Goal: Task Accomplishment & Management: Use online tool/utility

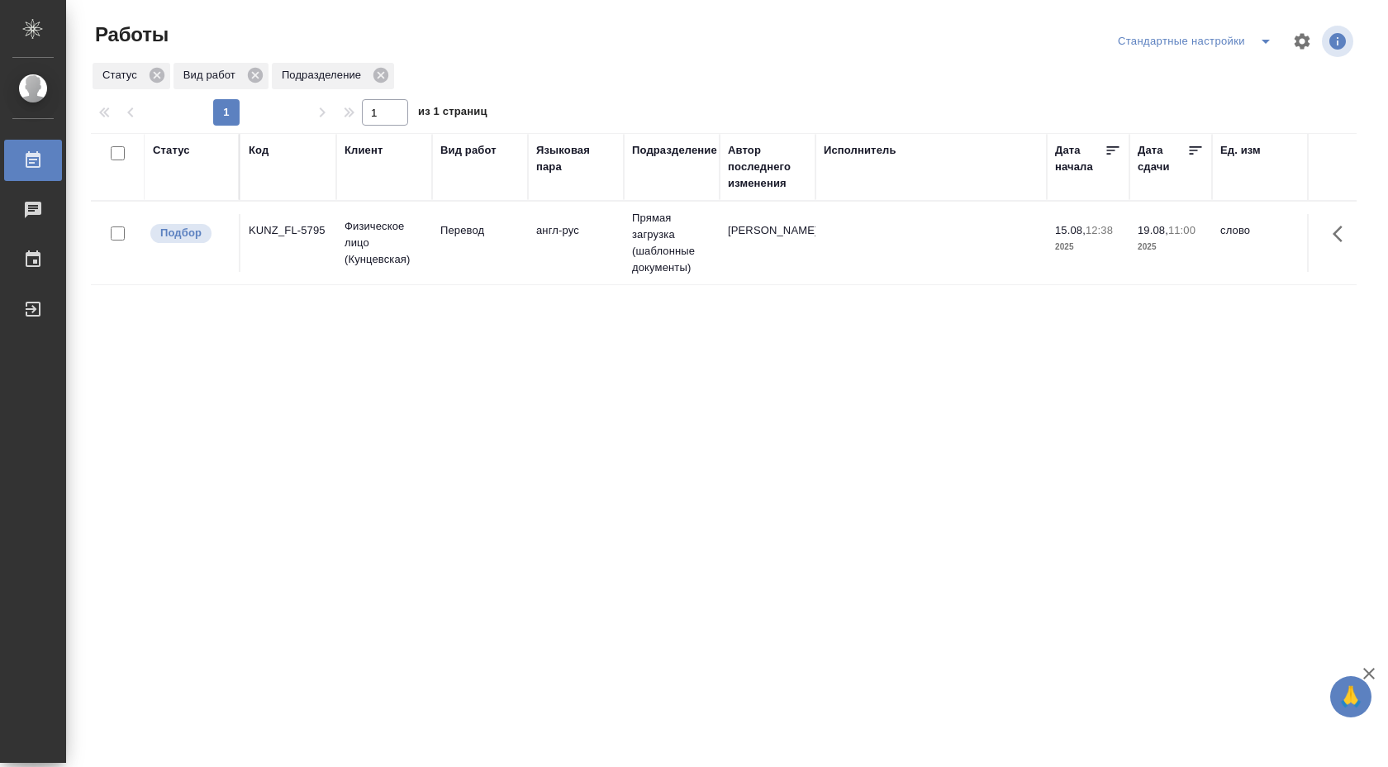
click at [560, 232] on td "англ-рус" at bounding box center [576, 243] width 96 height 58
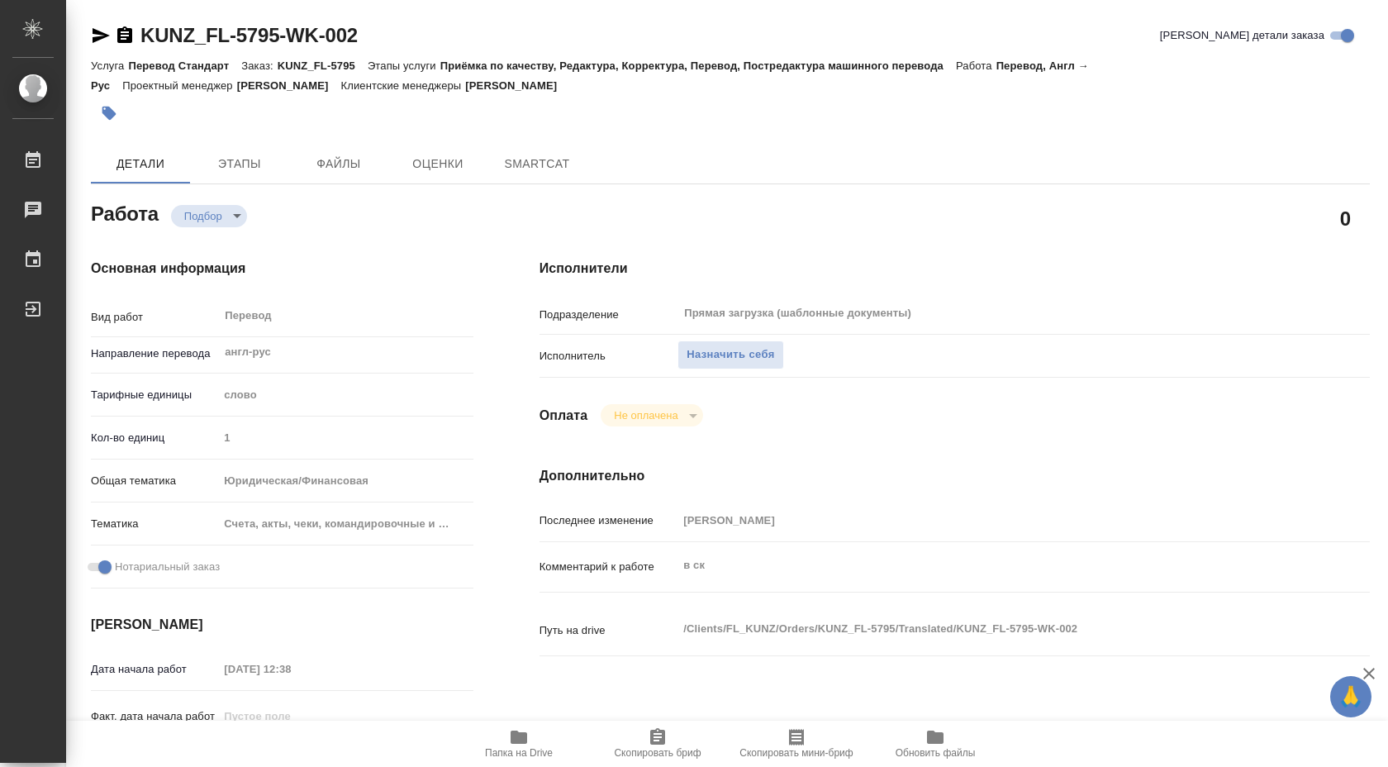
type textarea "x"
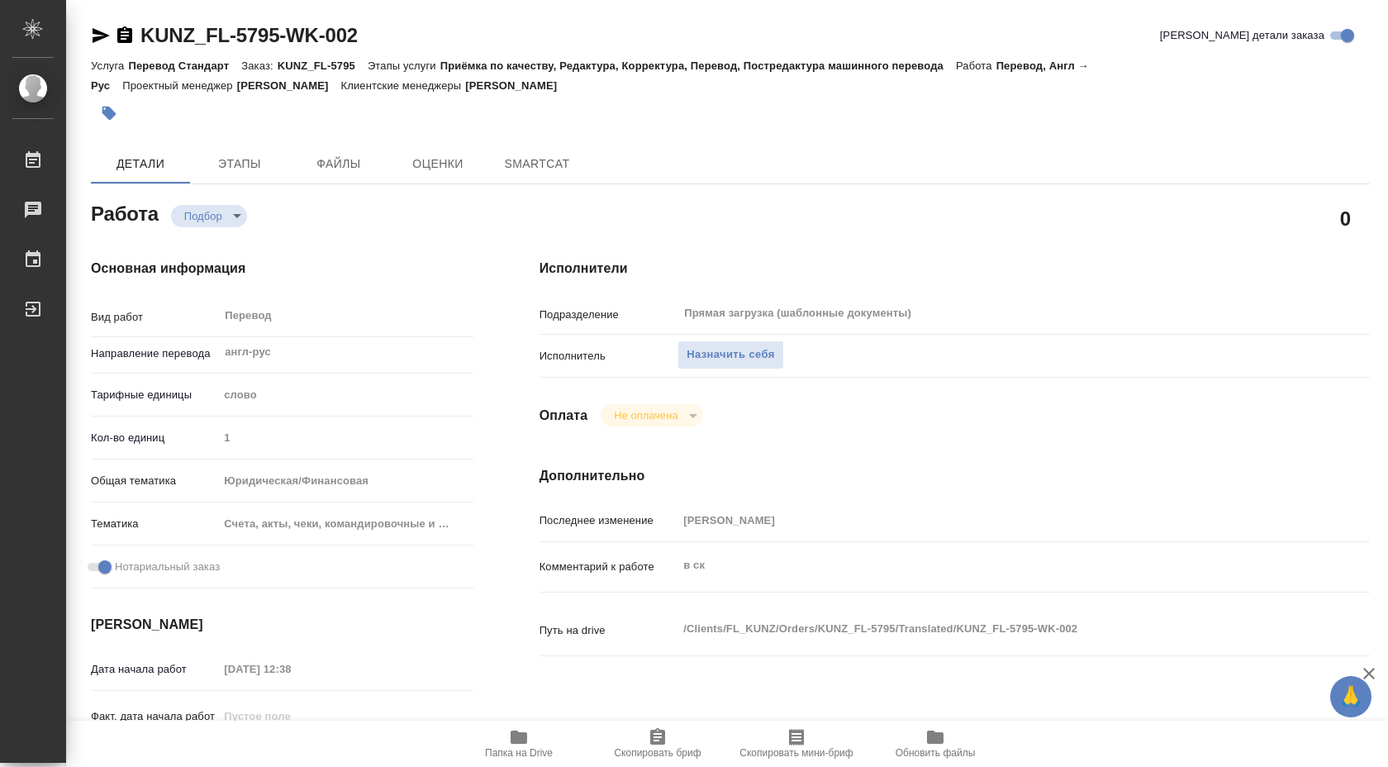
type textarea "x"
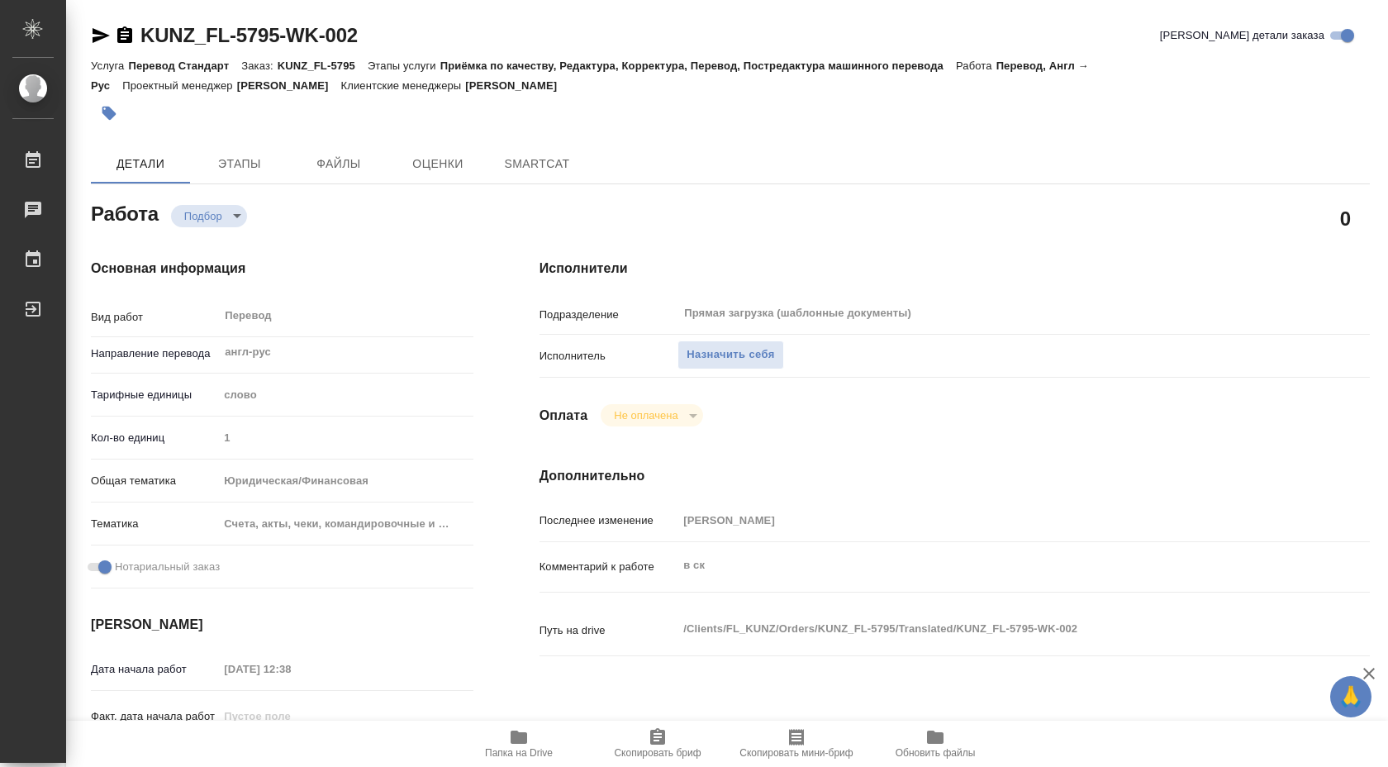
type textarea "x"
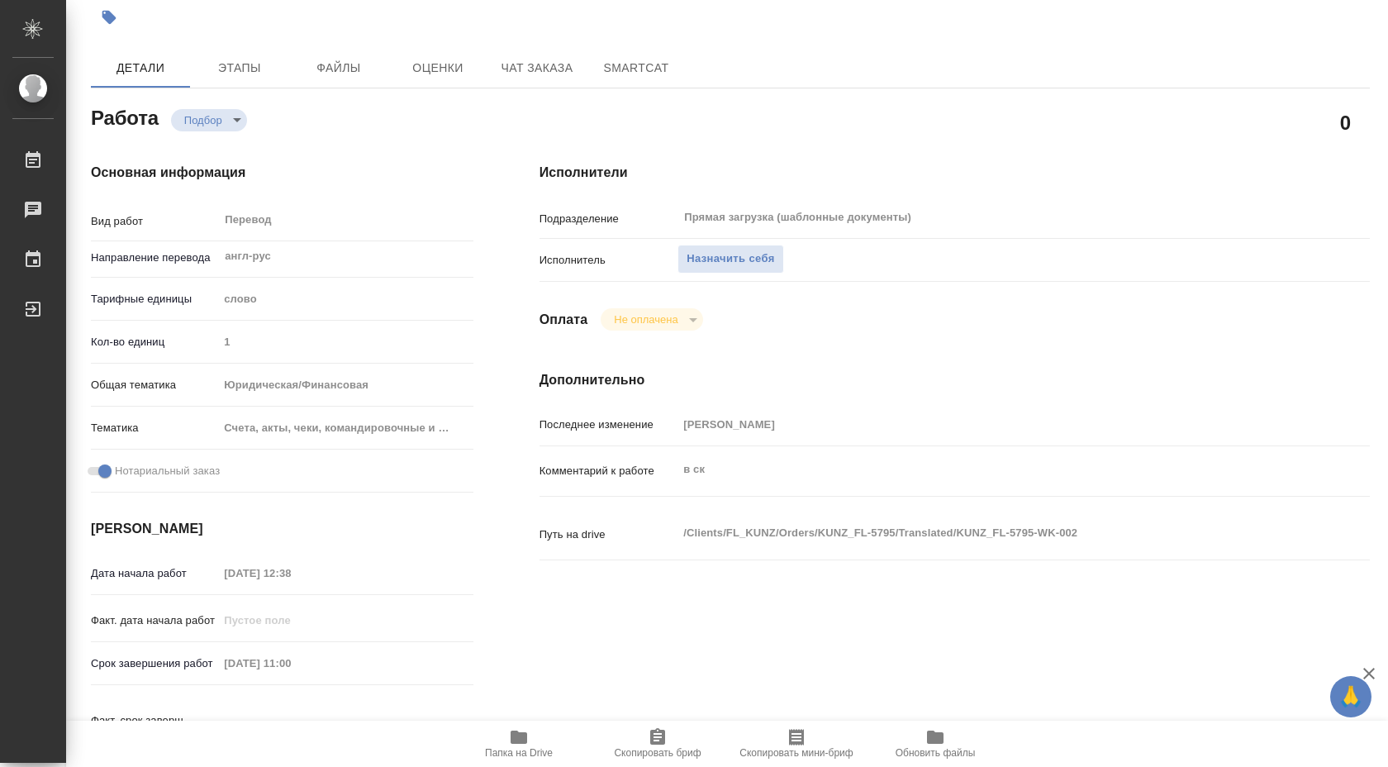
type textarea "x"
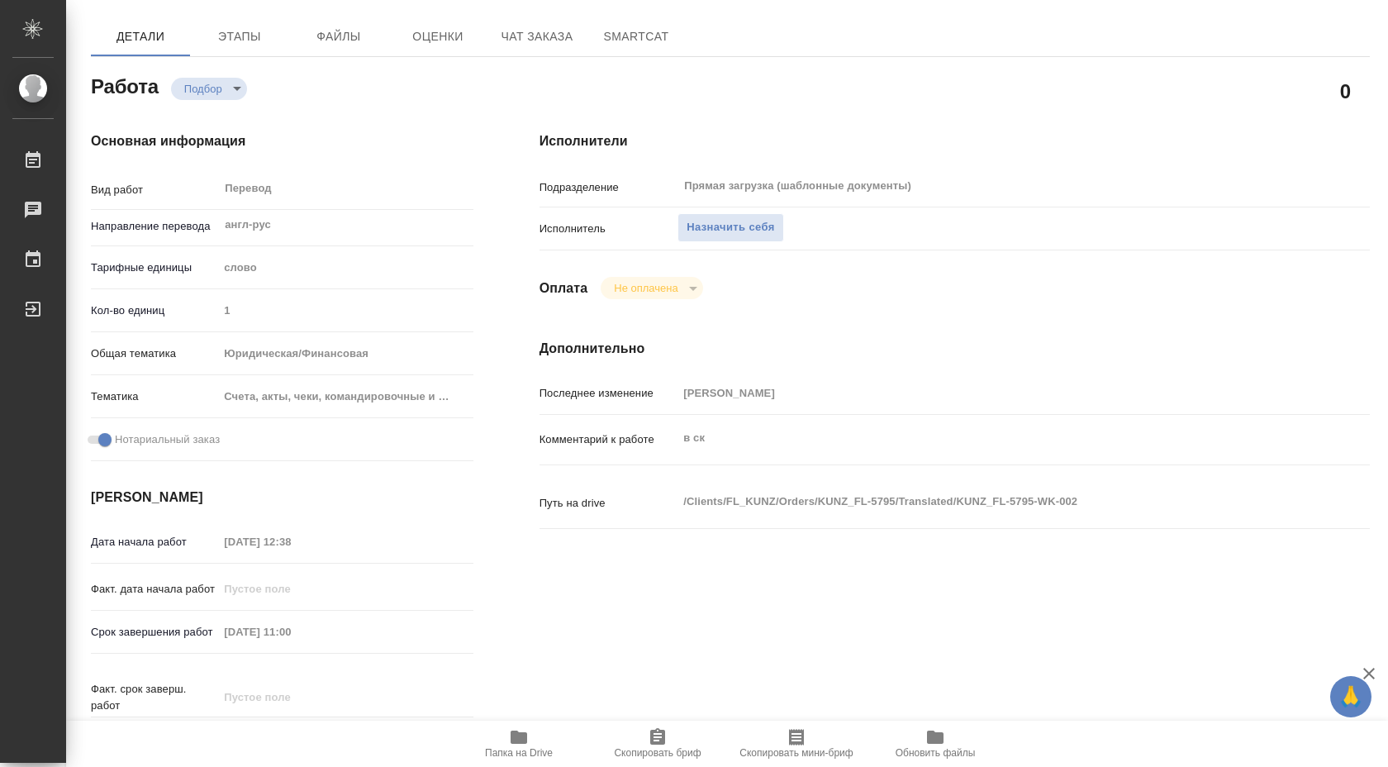
scroll to position [133, 0]
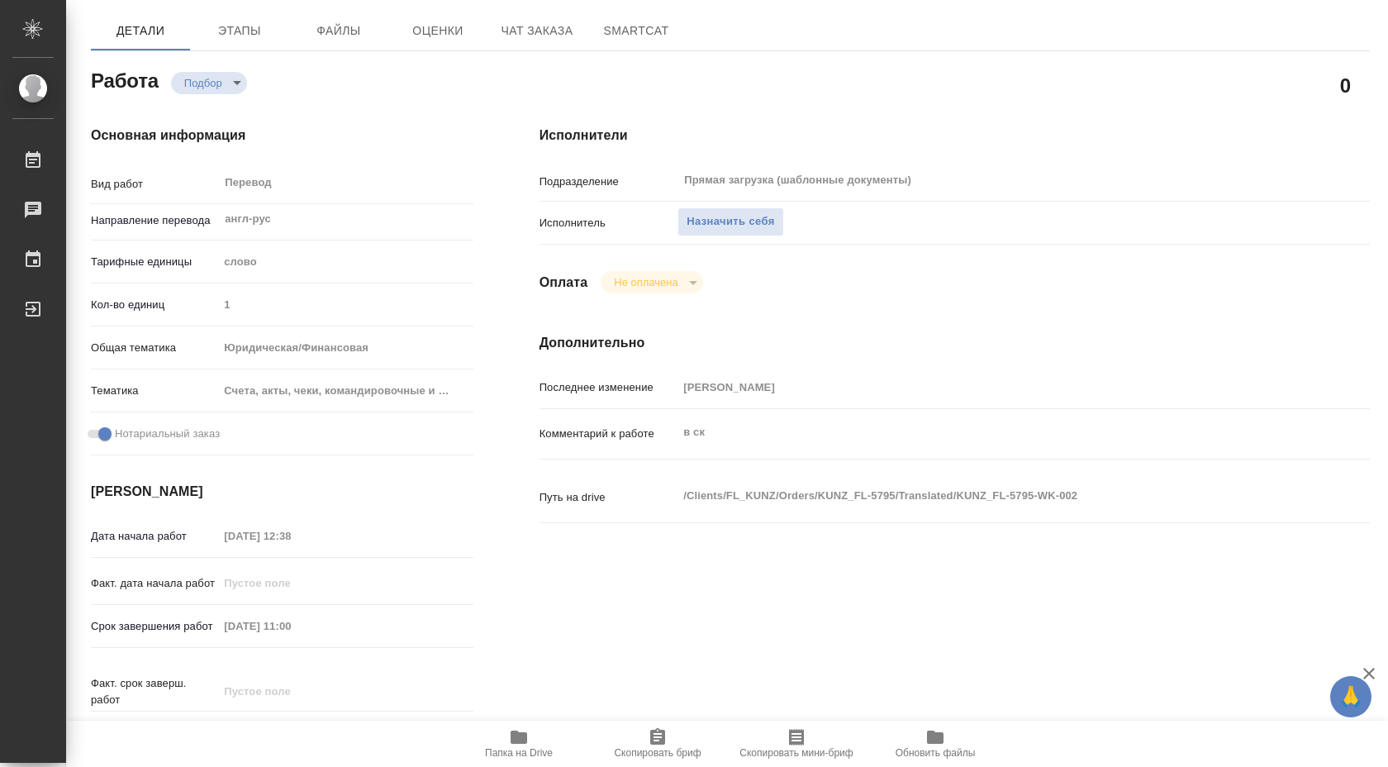
type textarea "x"
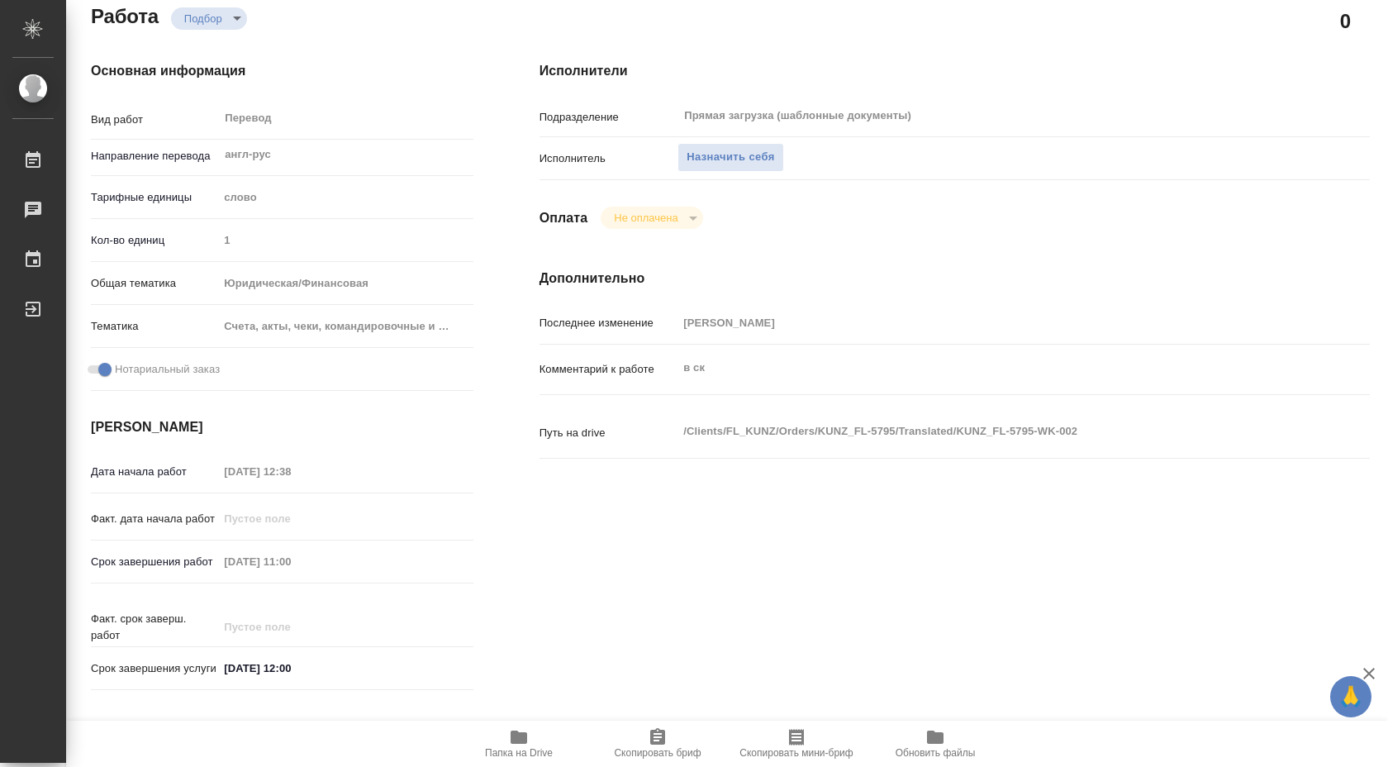
scroll to position [113, 0]
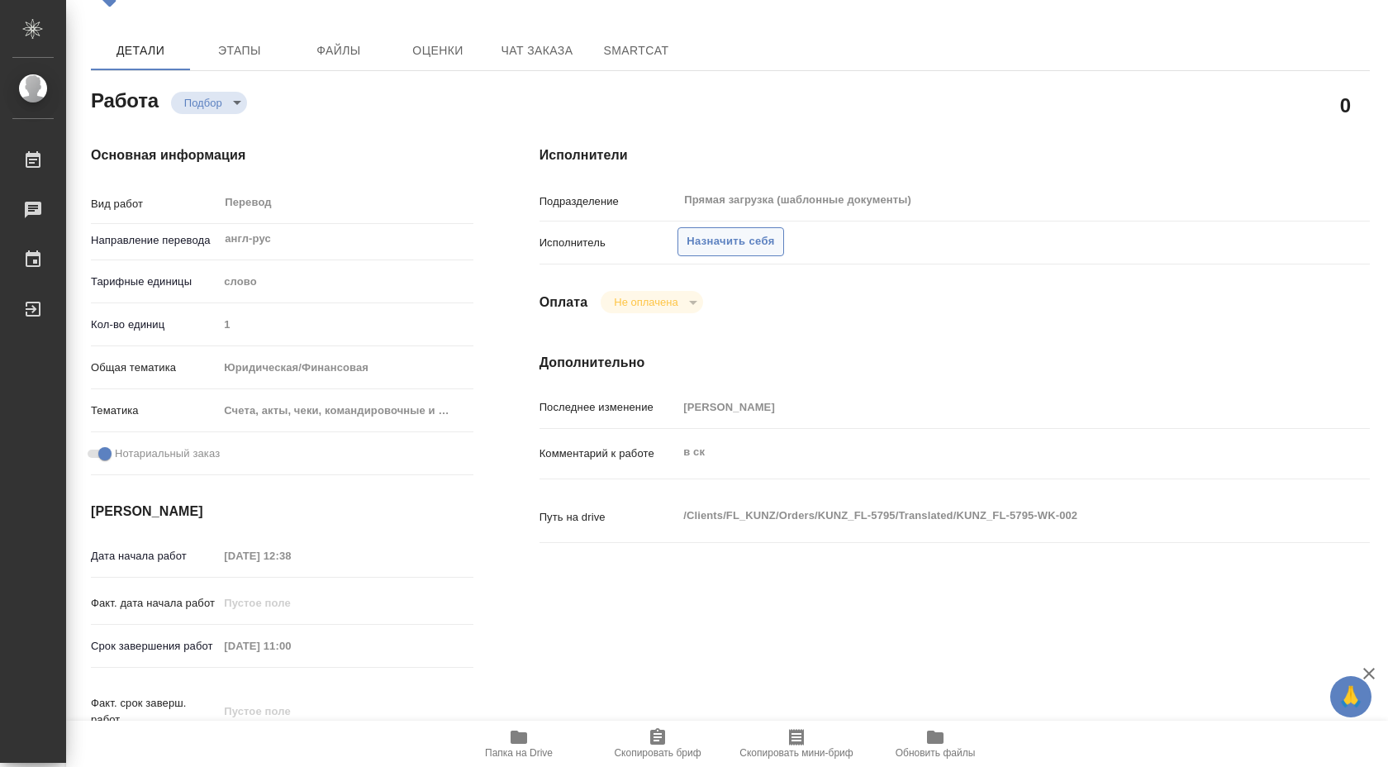
click at [739, 236] on span "Назначить себя" at bounding box center [731, 241] width 88 height 19
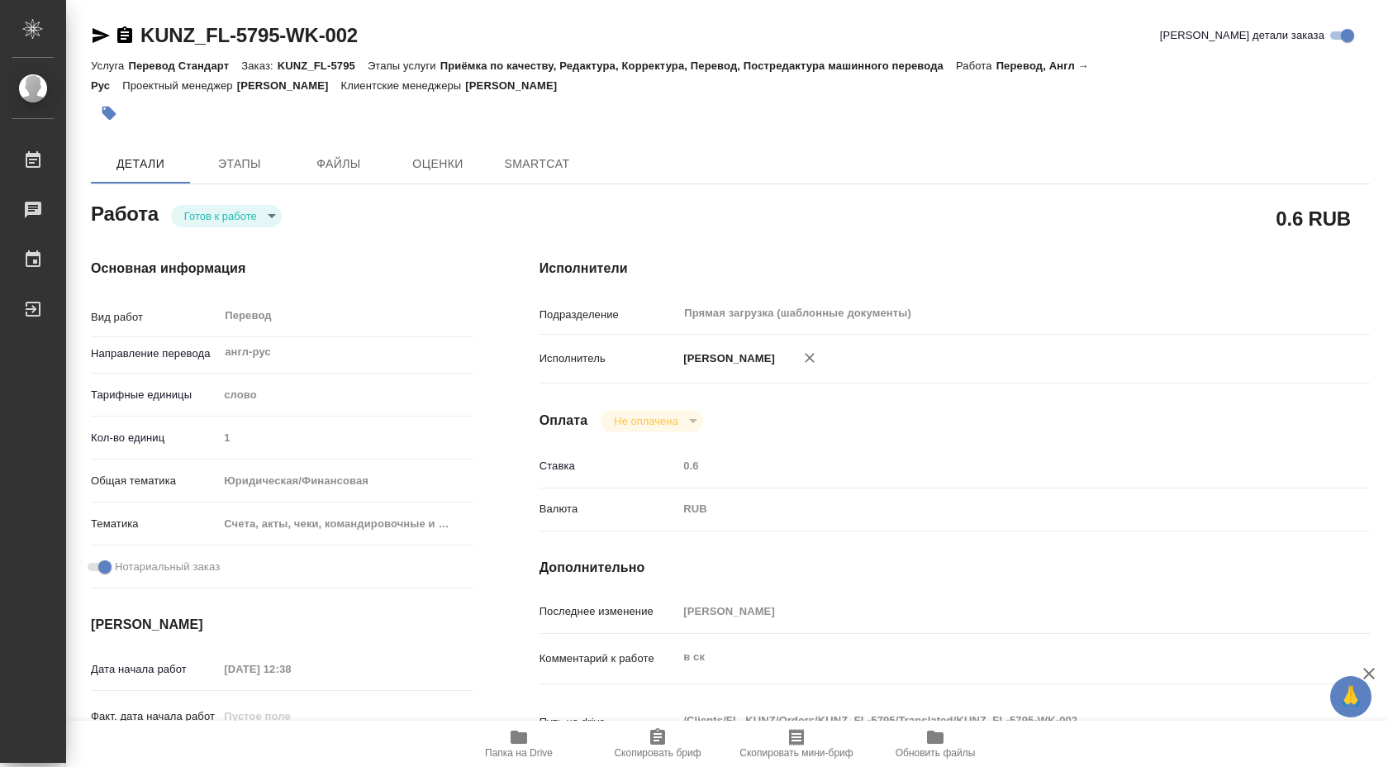
type textarea "x"
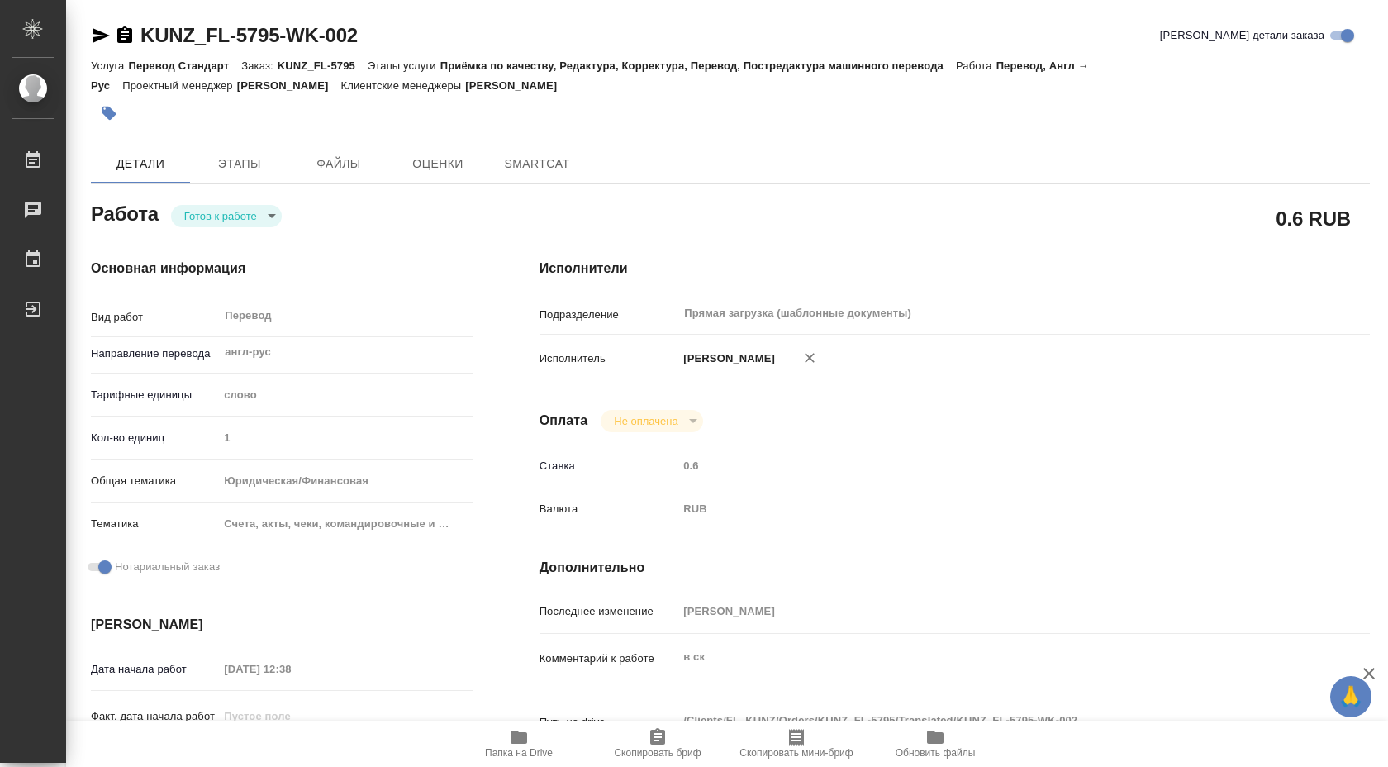
type textarea "x"
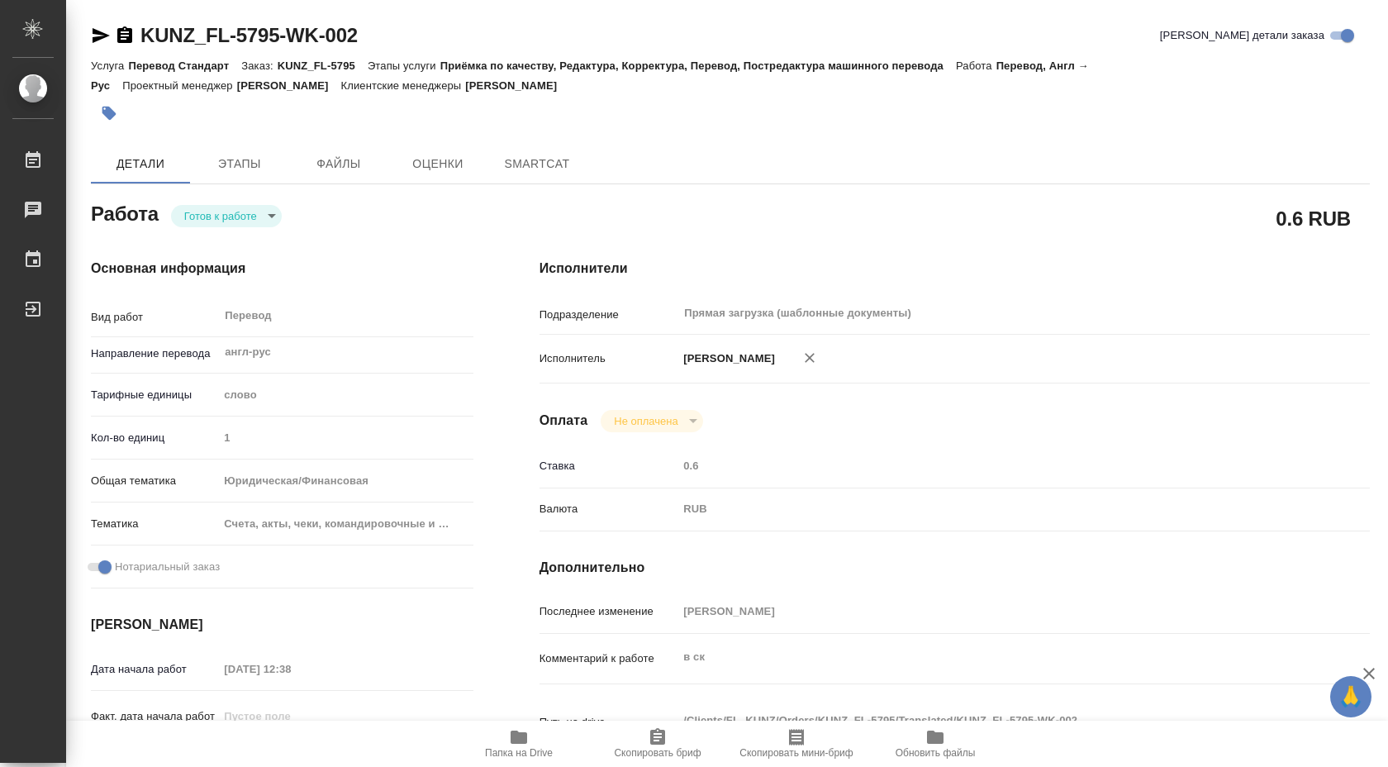
type textarea "x"
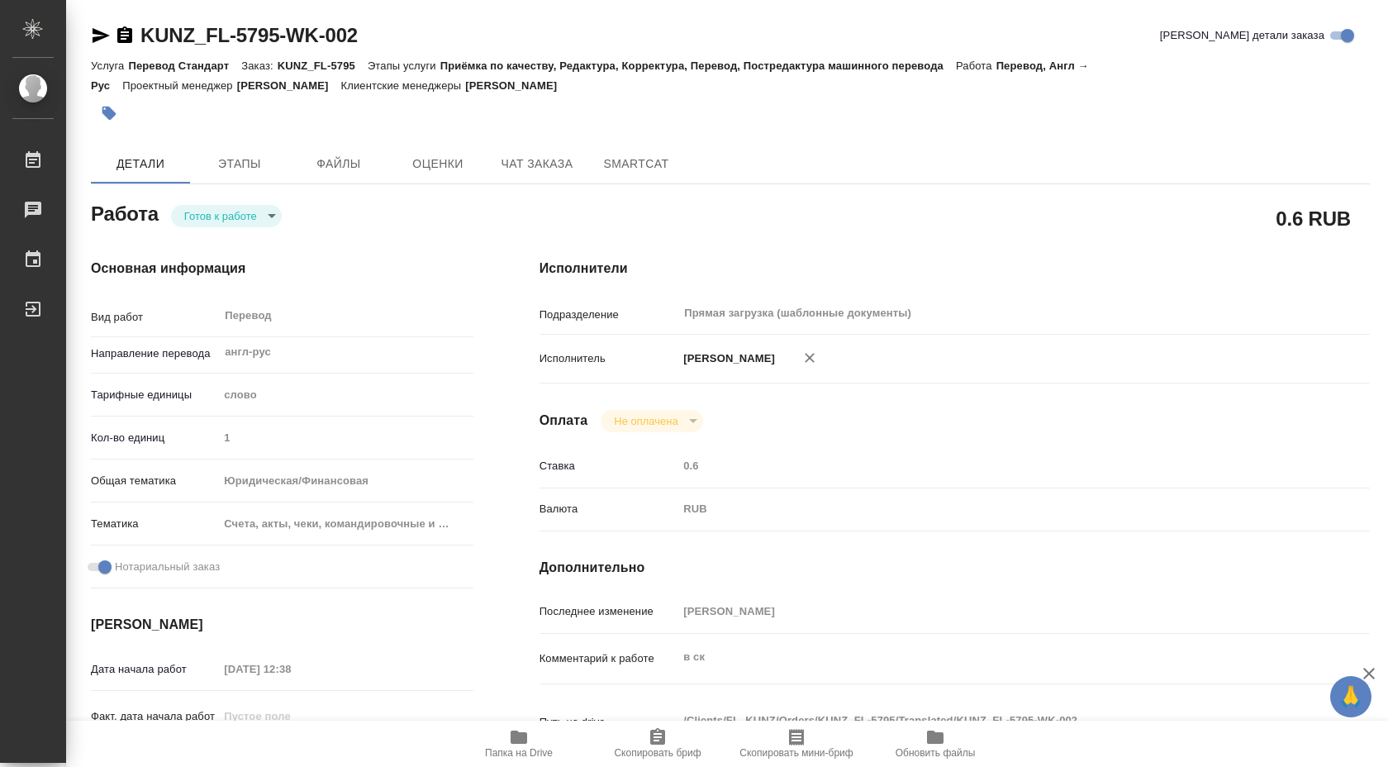
type textarea "x"
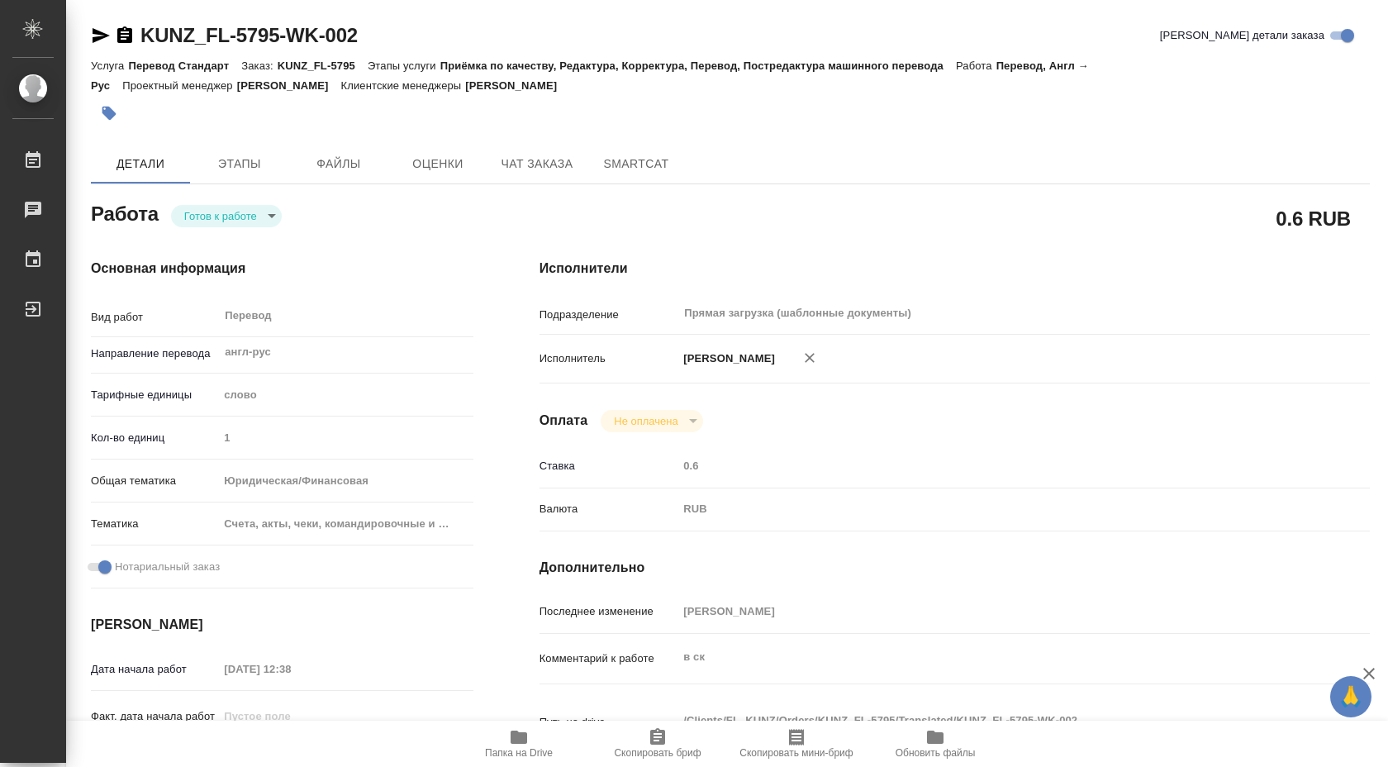
type textarea "x"
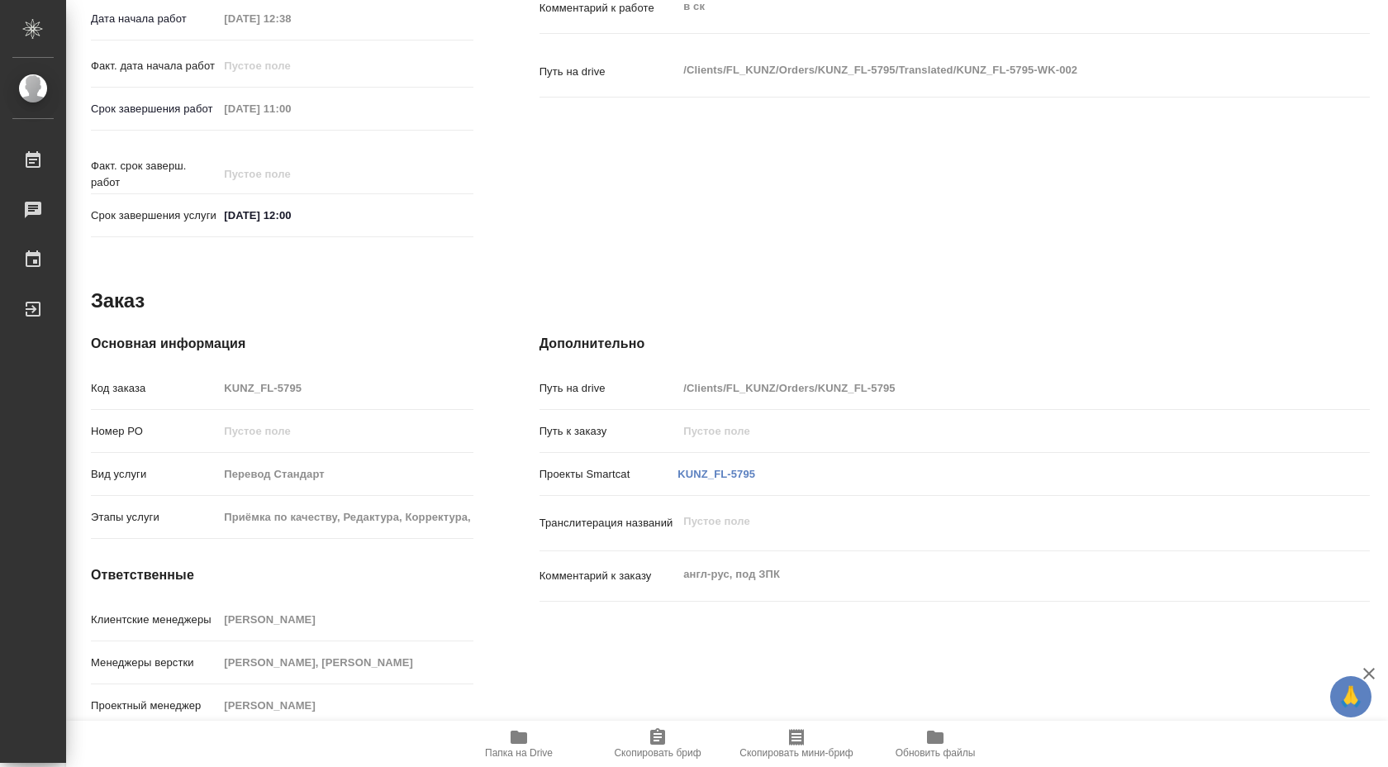
scroll to position [651, 0]
click at [531, 745] on span "Папка на Drive" at bounding box center [518, 742] width 119 height 31
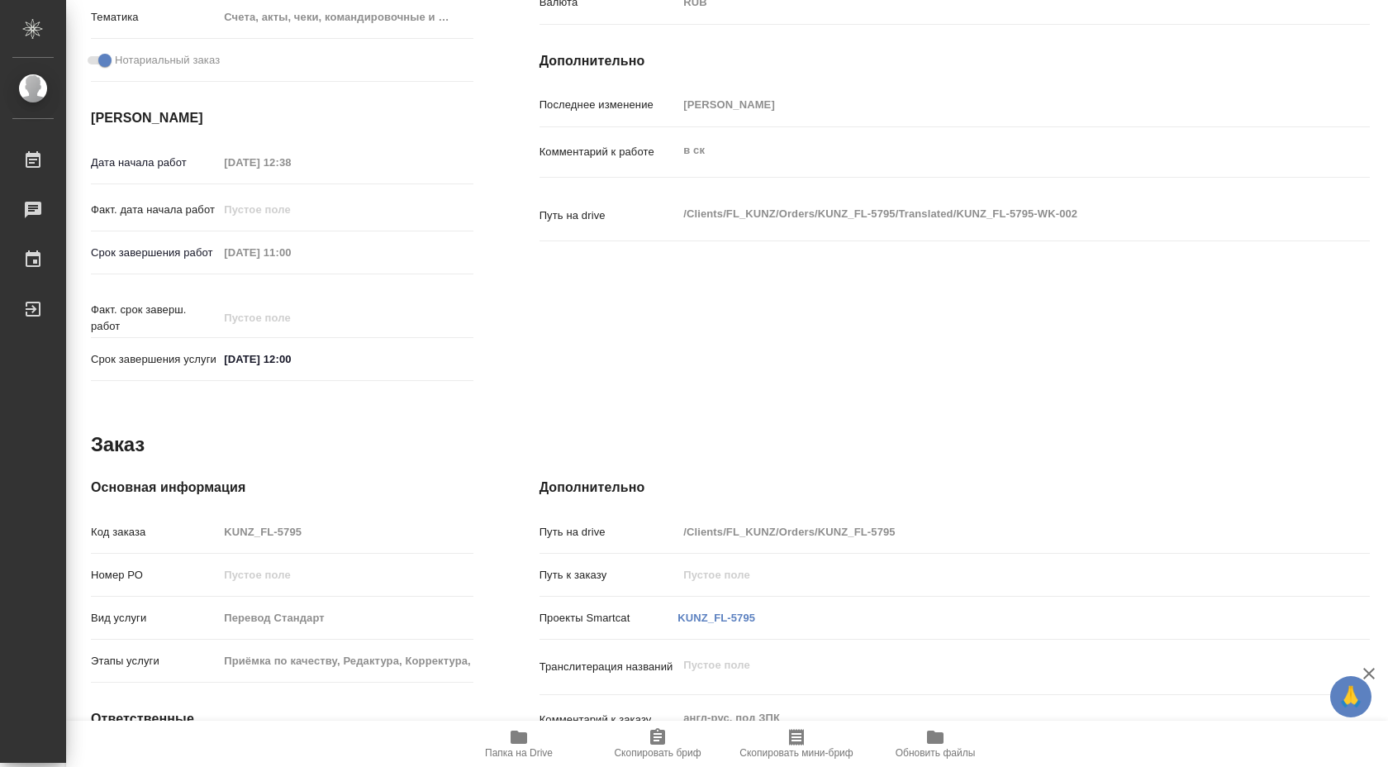
scroll to position [676, 0]
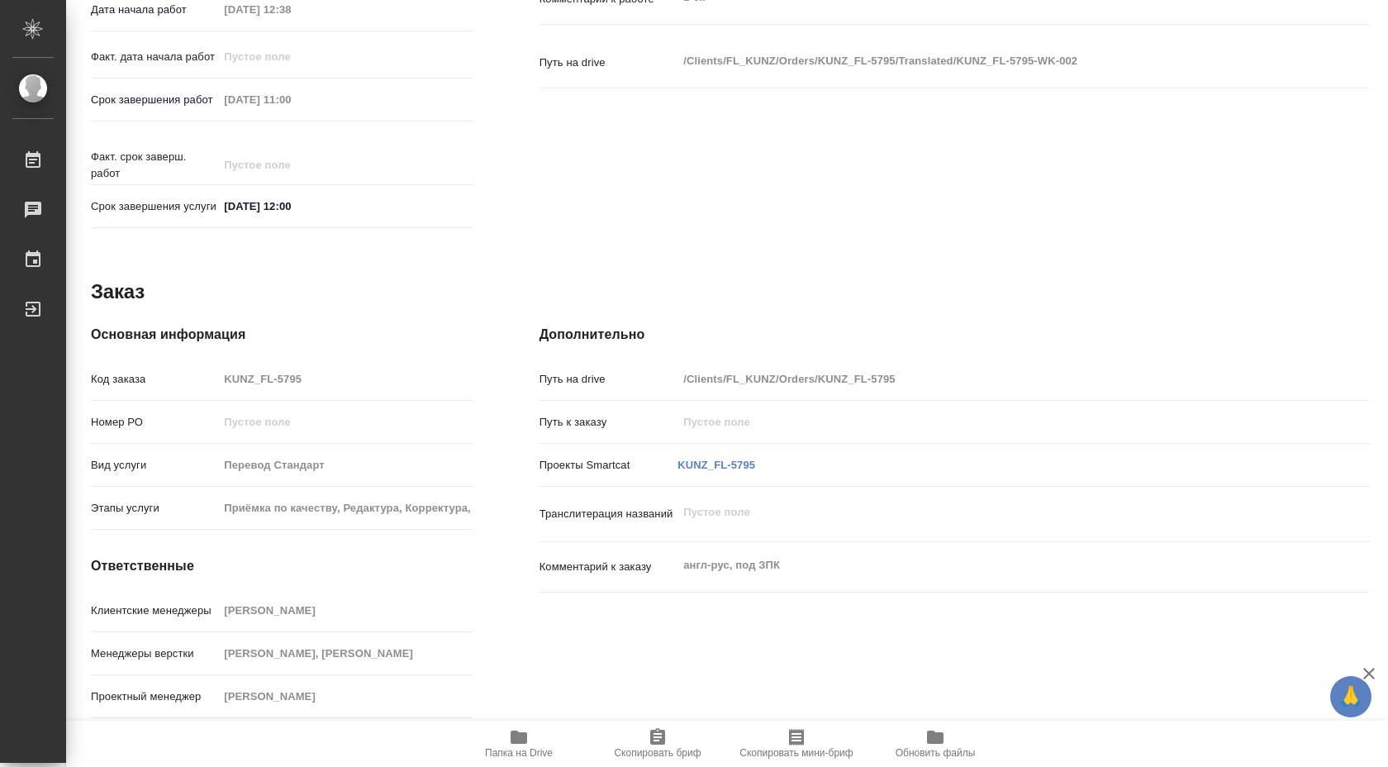
click at [521, 735] on icon "button" at bounding box center [519, 737] width 17 height 13
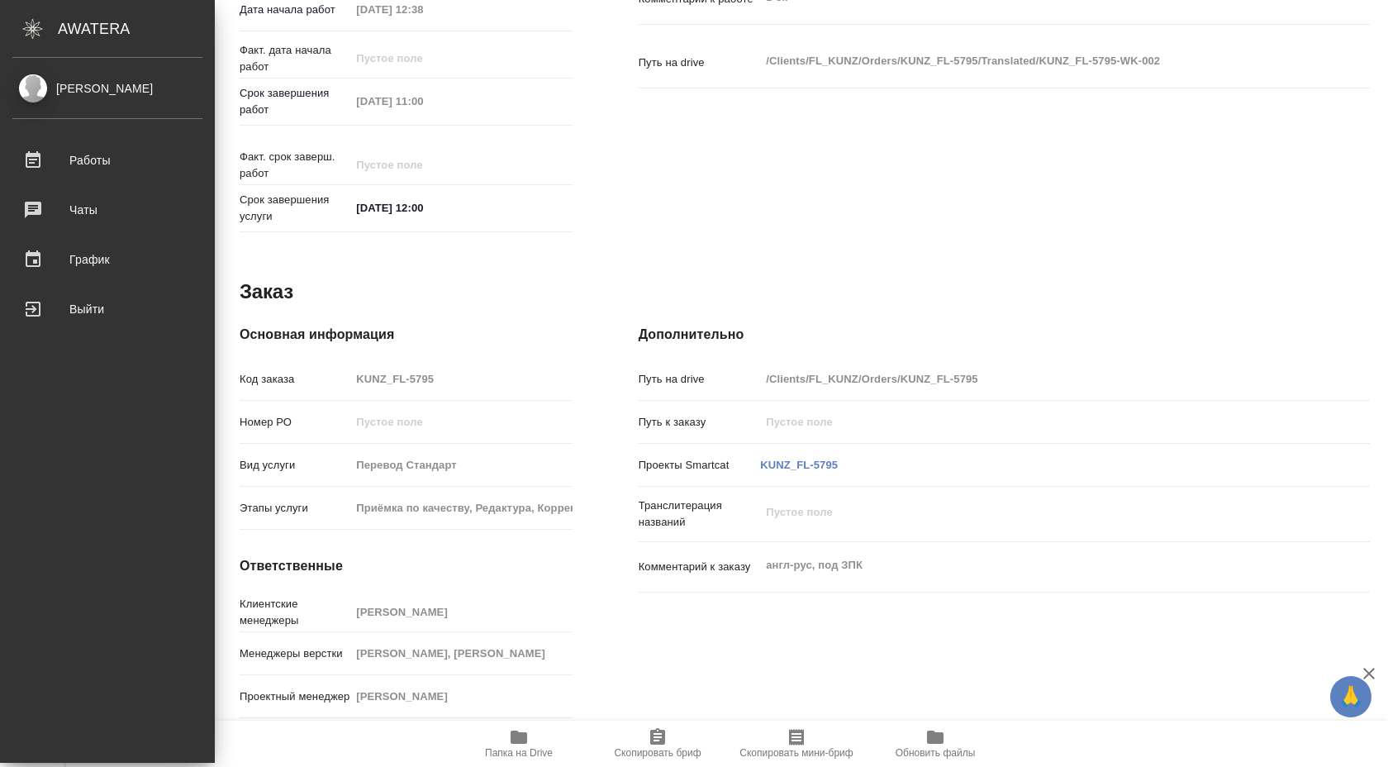
type textarea "x"
